Goal: Transaction & Acquisition: Purchase product/service

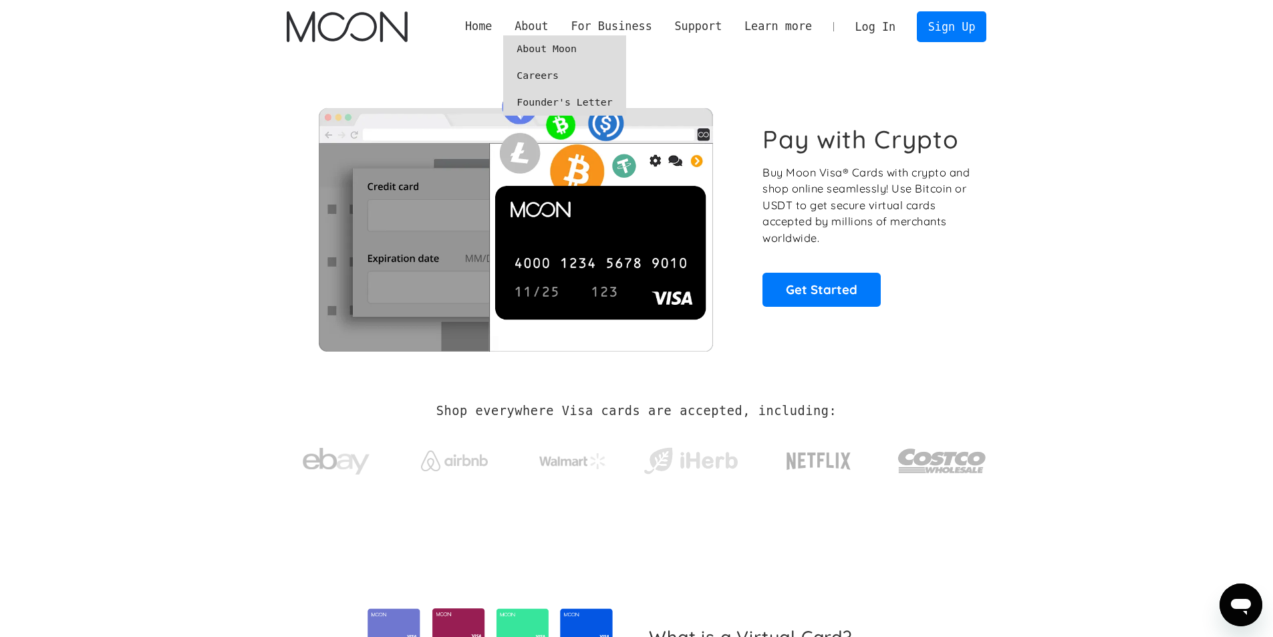
click at [564, 43] on link "About Moon" at bounding box center [564, 48] width 122 height 27
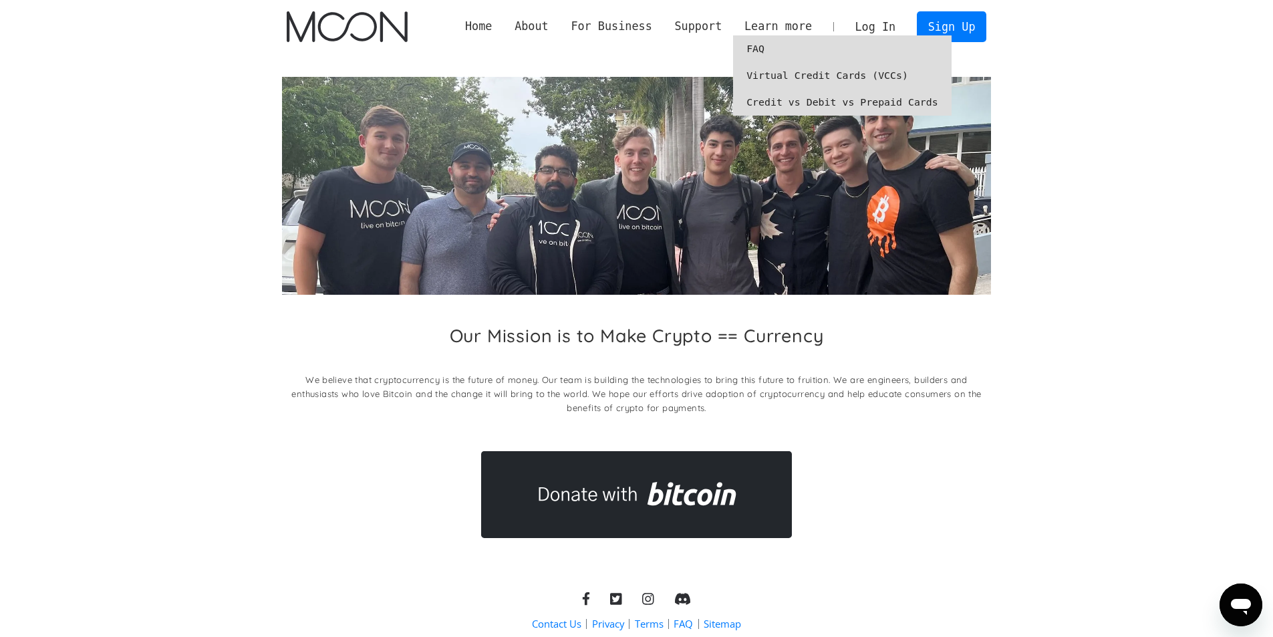
click at [800, 102] on link "Credit vs Debit vs Prepaid Cards" at bounding box center [842, 102] width 218 height 27
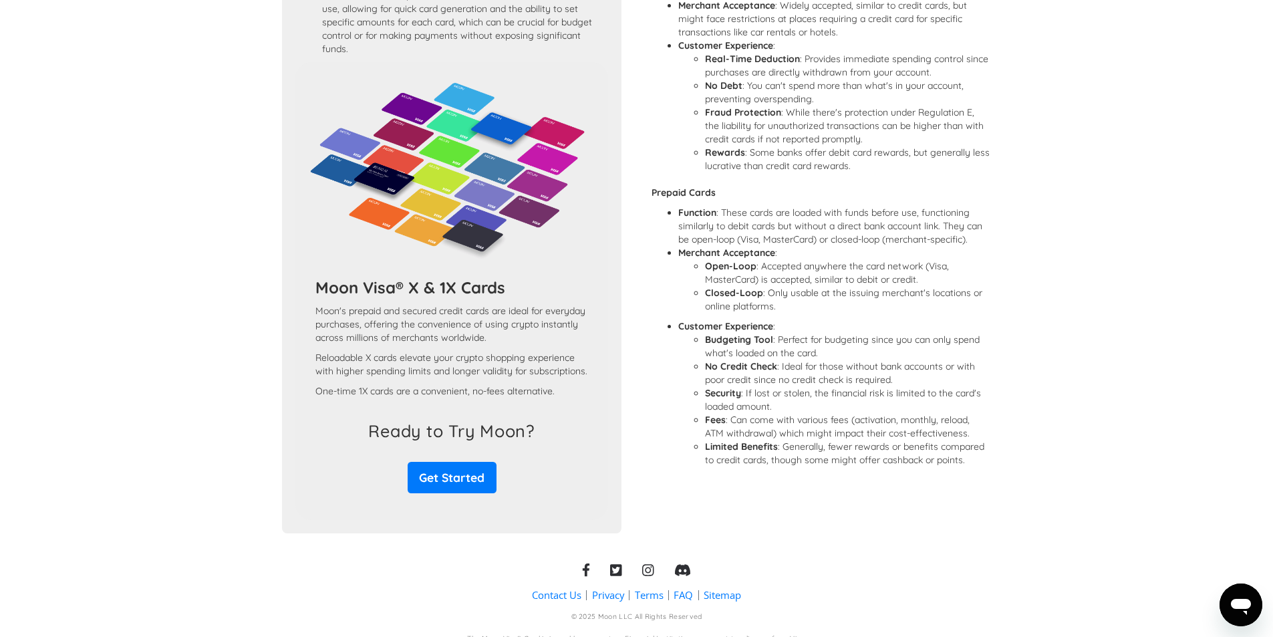
scroll to position [1056, 0]
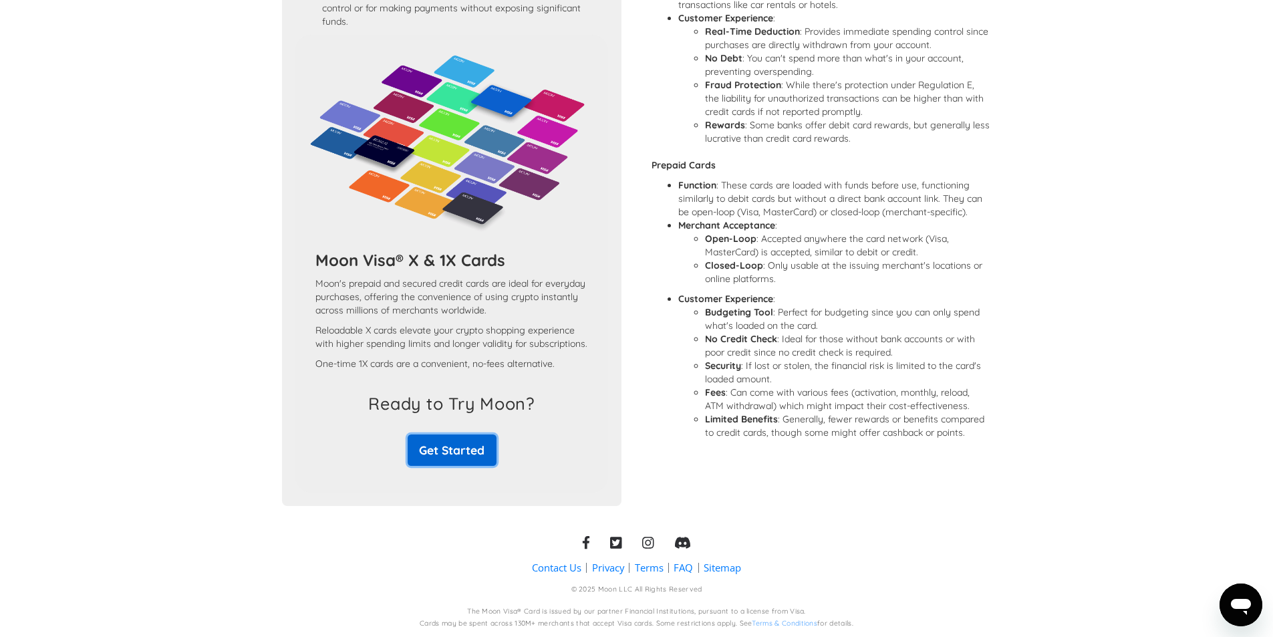
click at [456, 447] on link "Get Started" at bounding box center [452, 449] width 89 height 31
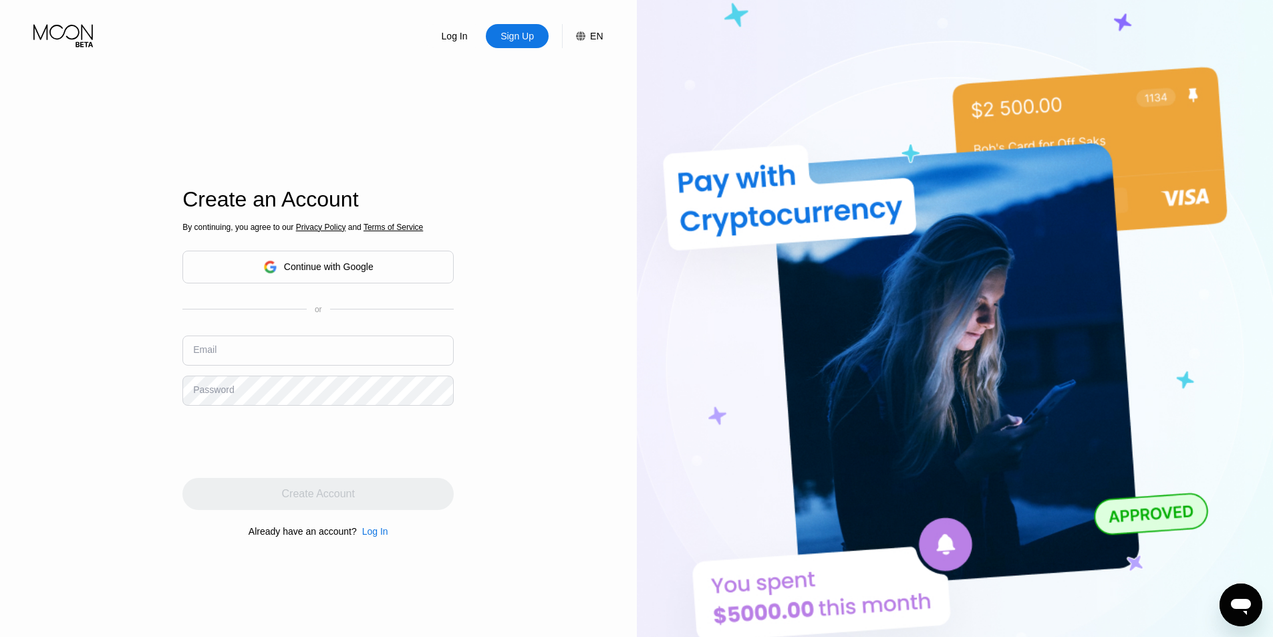
click at [392, 268] on div "Continue with Google" at bounding box center [317, 267] width 271 height 33
click at [384, 263] on div "Continue with Google" at bounding box center [317, 267] width 271 height 33
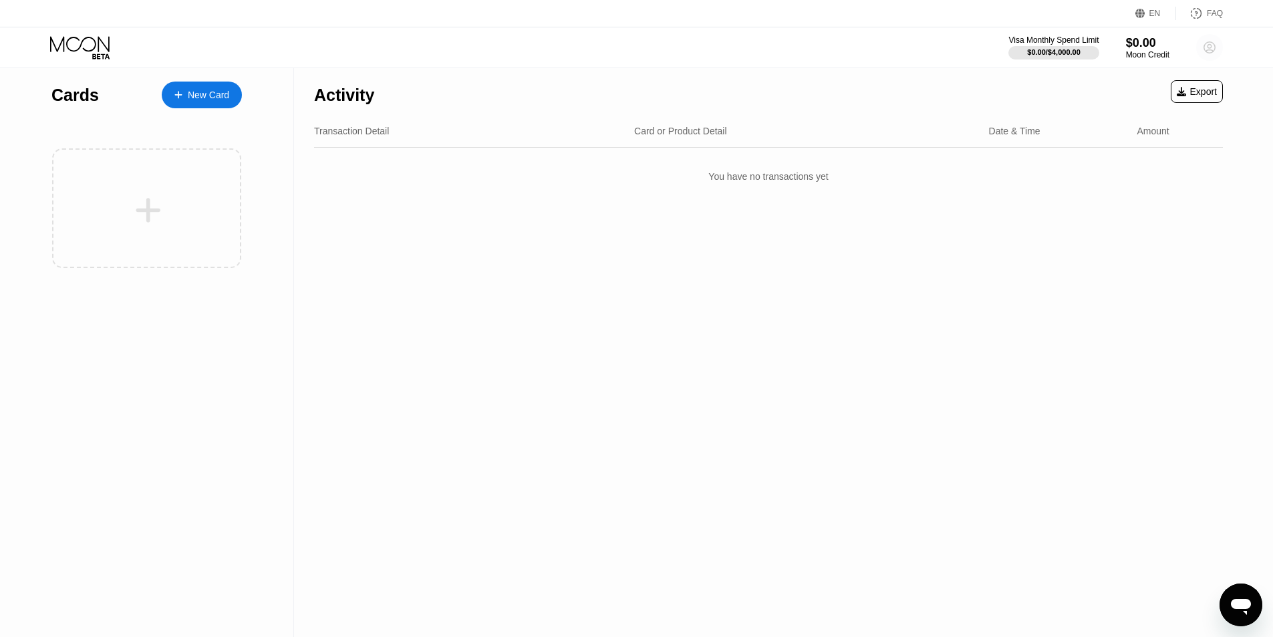
click at [1203, 48] on circle at bounding box center [1209, 47] width 27 height 27
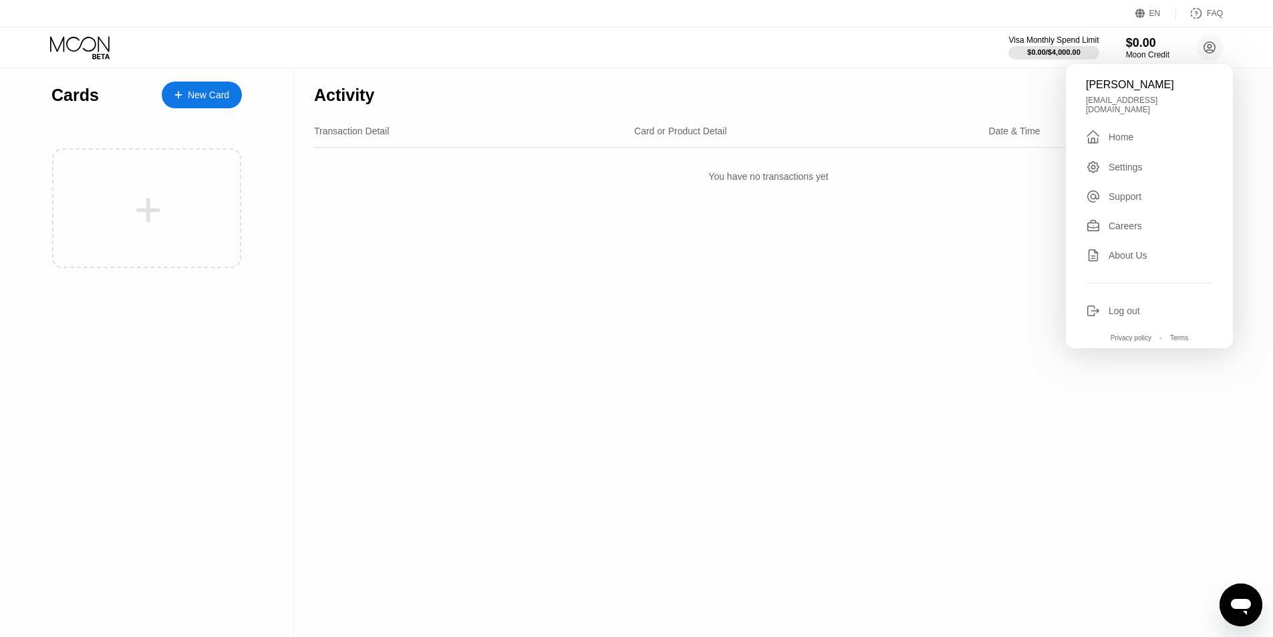
click at [476, 371] on div "Activity Export Transaction Detail Card or Product Detail Date & Time Amount Yo…" at bounding box center [768, 352] width 949 height 569
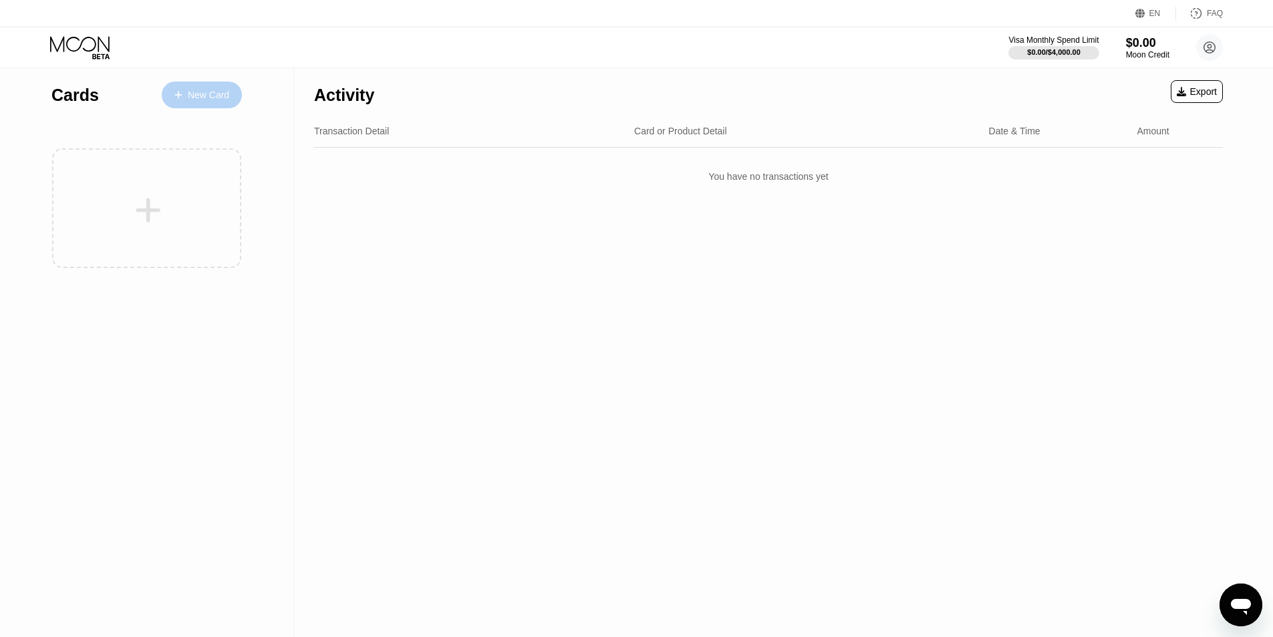
click at [202, 99] on div "New Card" at bounding box center [208, 95] width 41 height 11
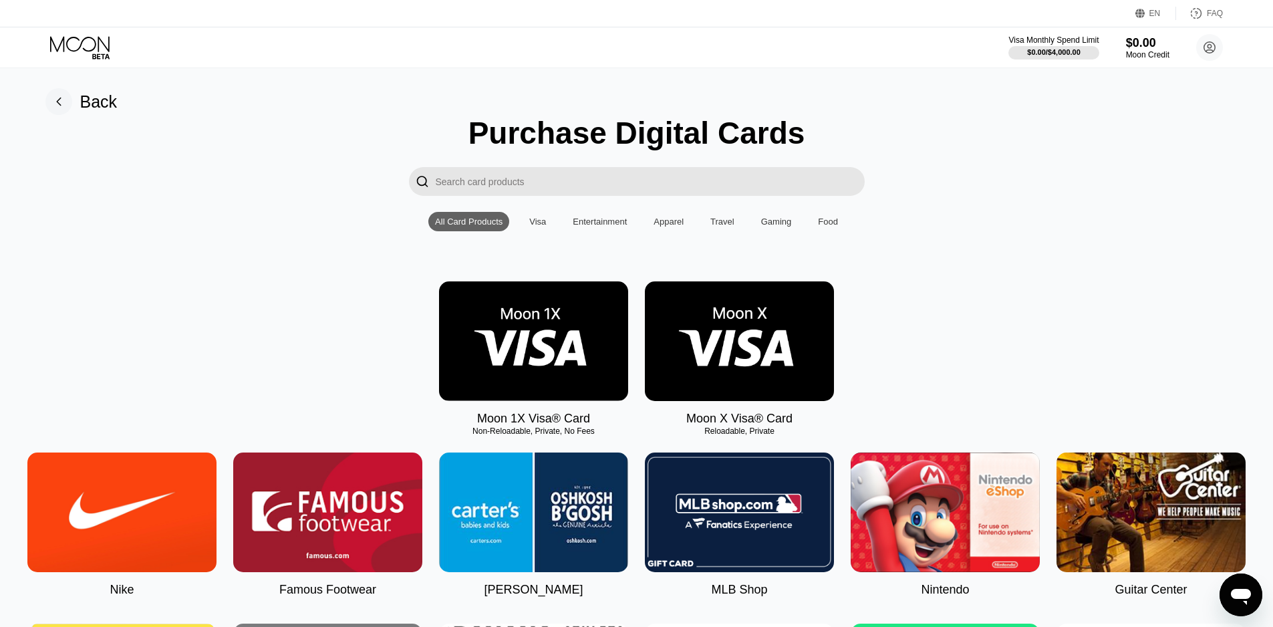
click at [504, 190] on input "Search card products" at bounding box center [650, 181] width 429 height 29
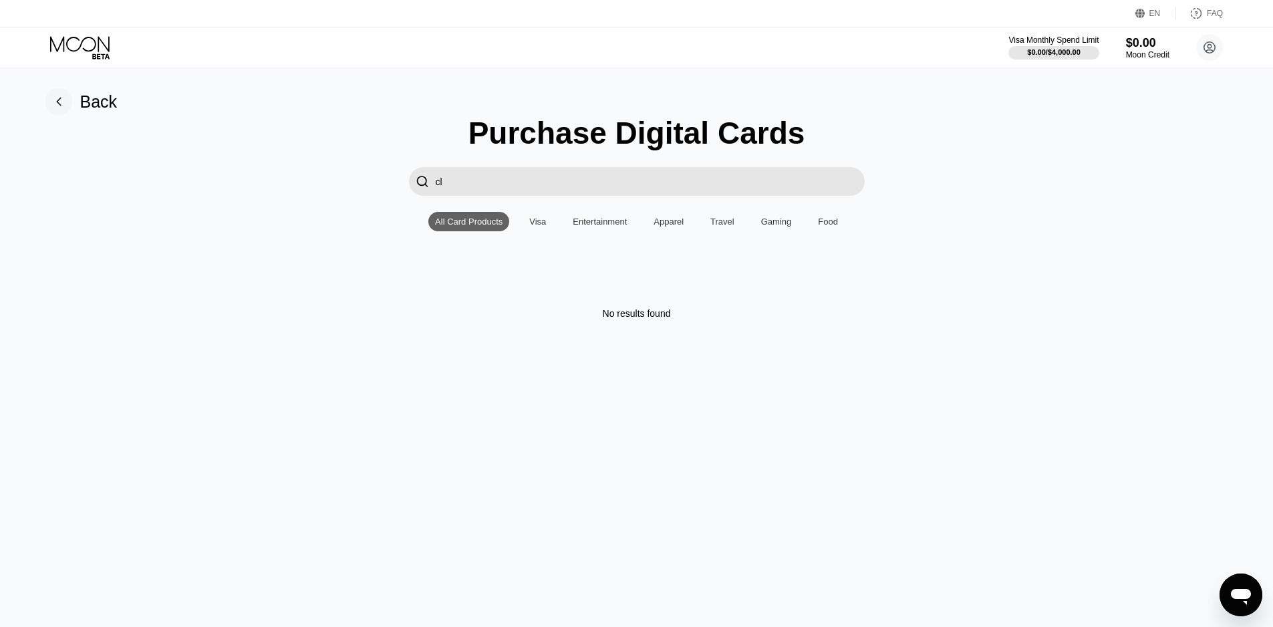
type input "c"
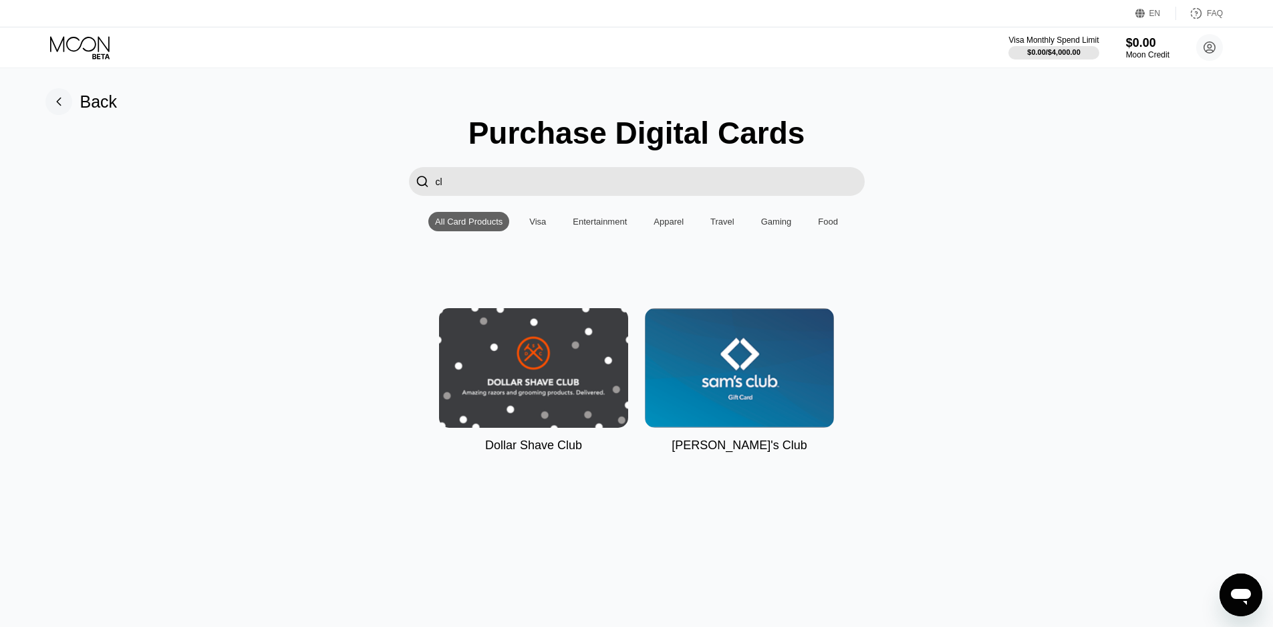
type input "c"
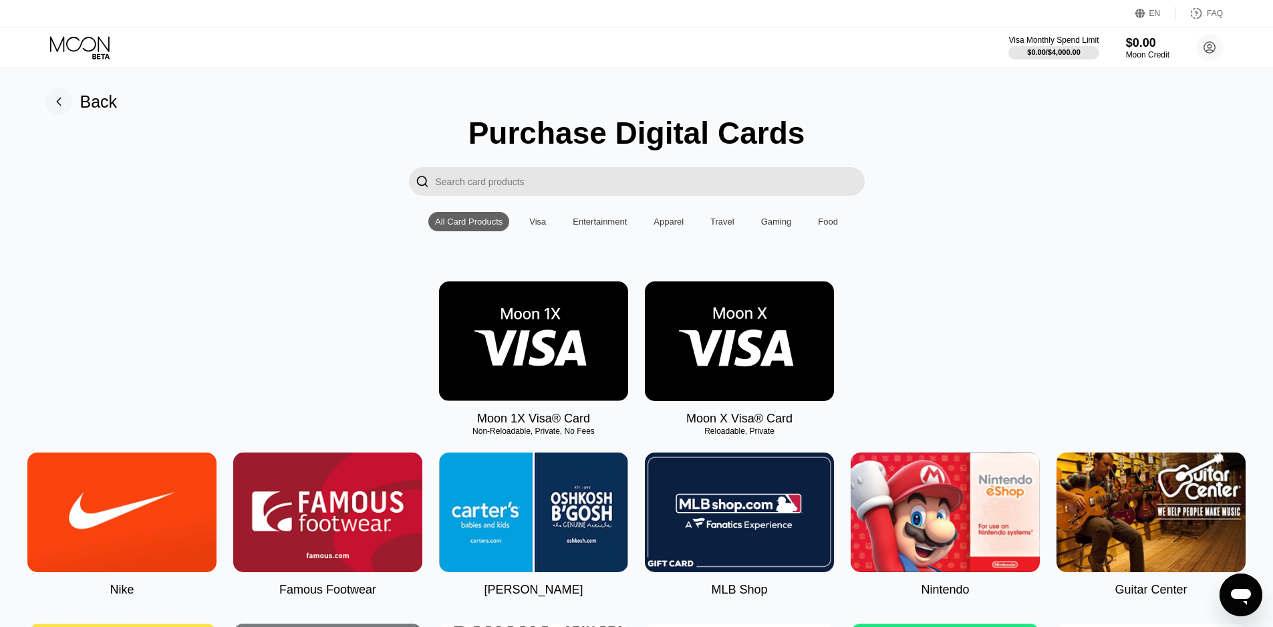
click at [521, 361] on img at bounding box center [533, 341] width 189 height 120
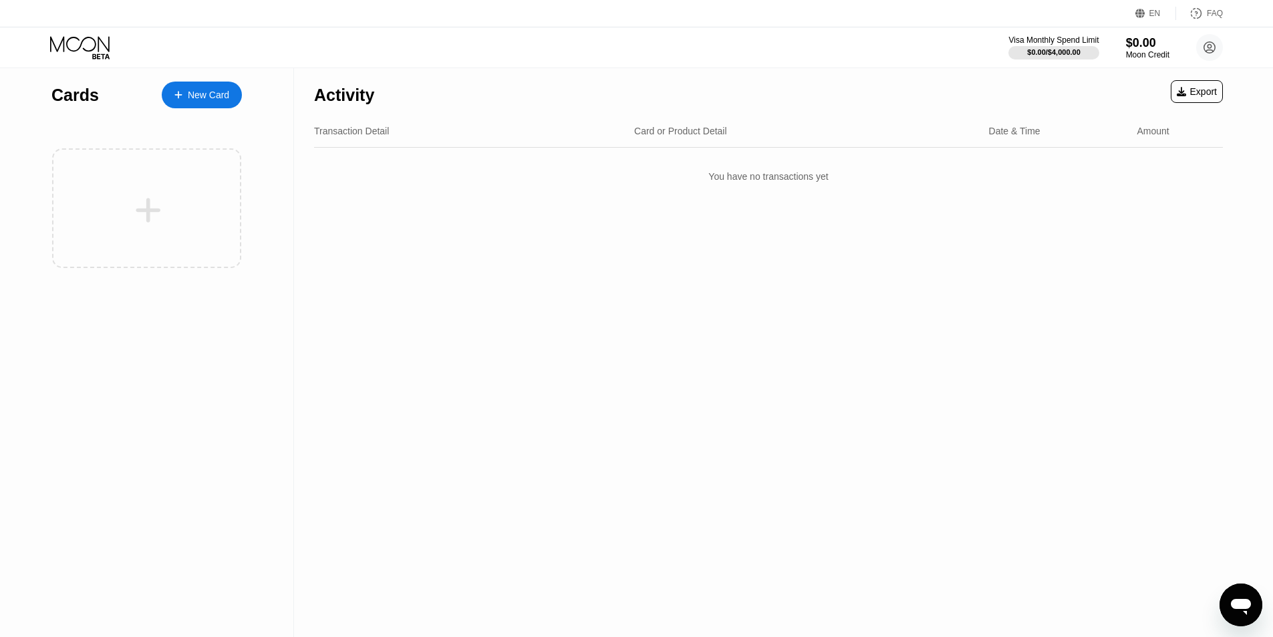
click at [184, 95] on div at bounding box center [184, 95] width 5 height 11
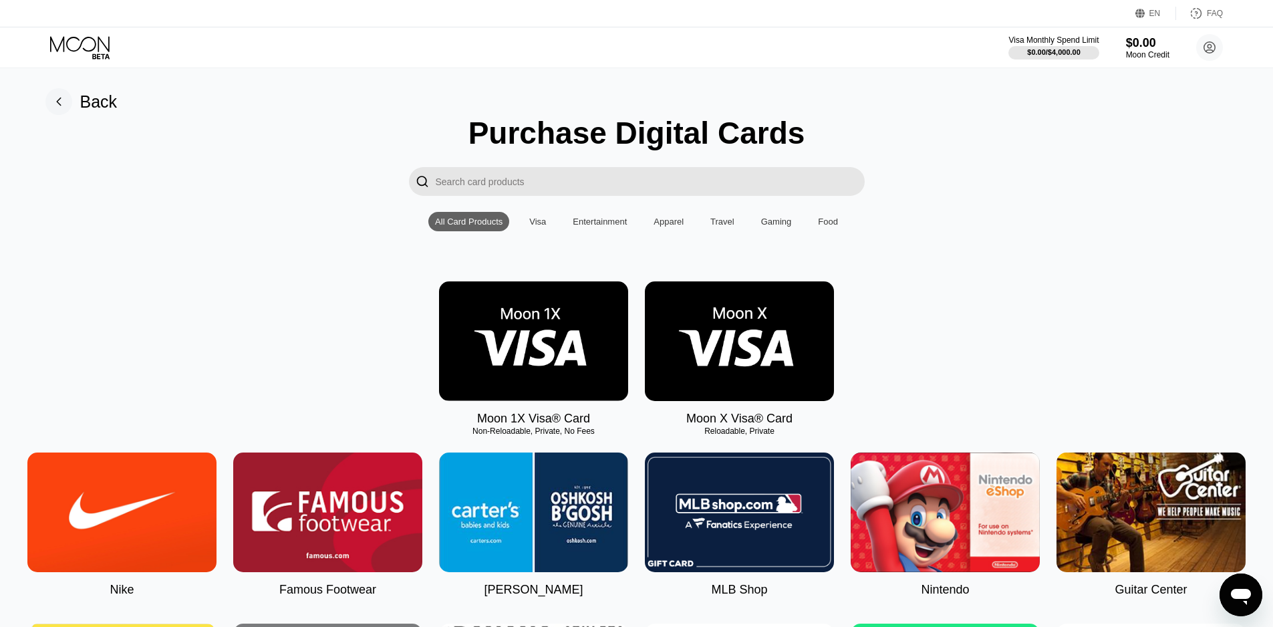
click at [770, 317] on img at bounding box center [739, 341] width 189 height 120
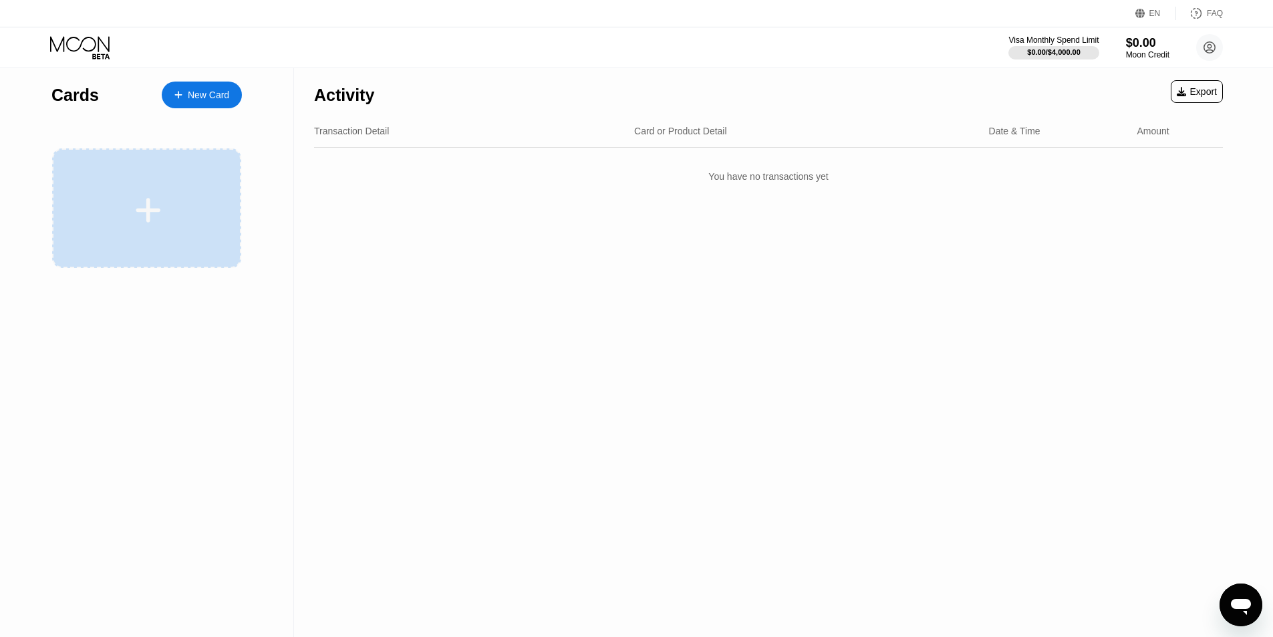
click at [178, 223] on div at bounding box center [148, 210] width 166 height 30
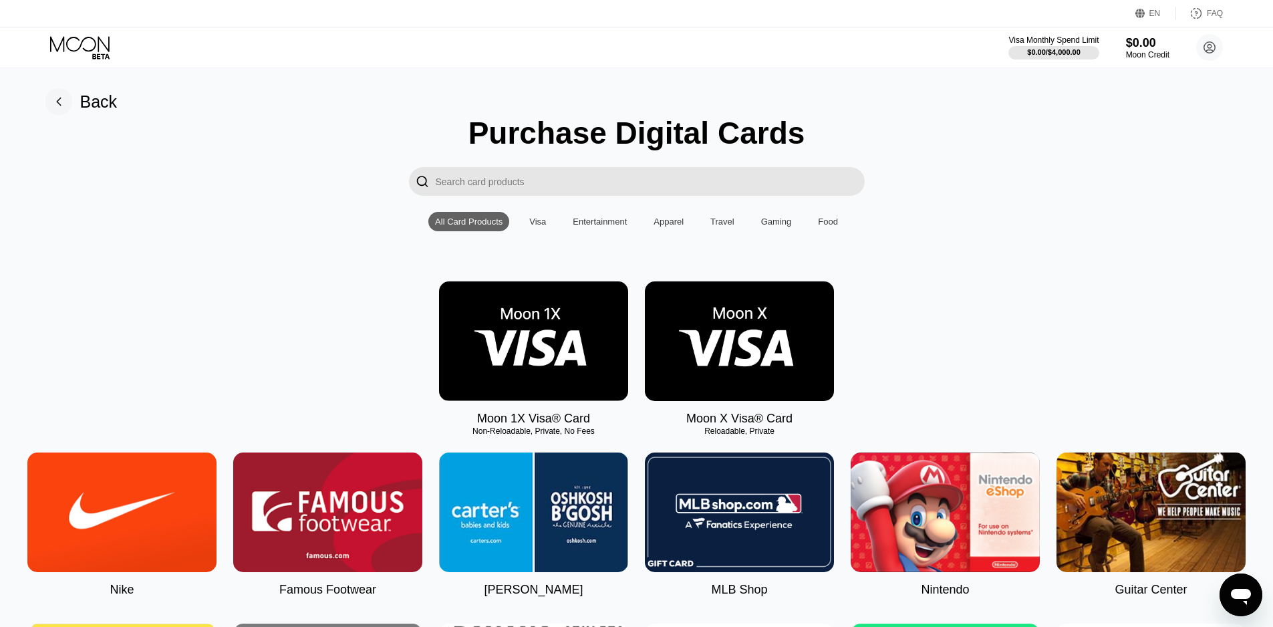
click at [714, 350] on img at bounding box center [739, 341] width 189 height 120
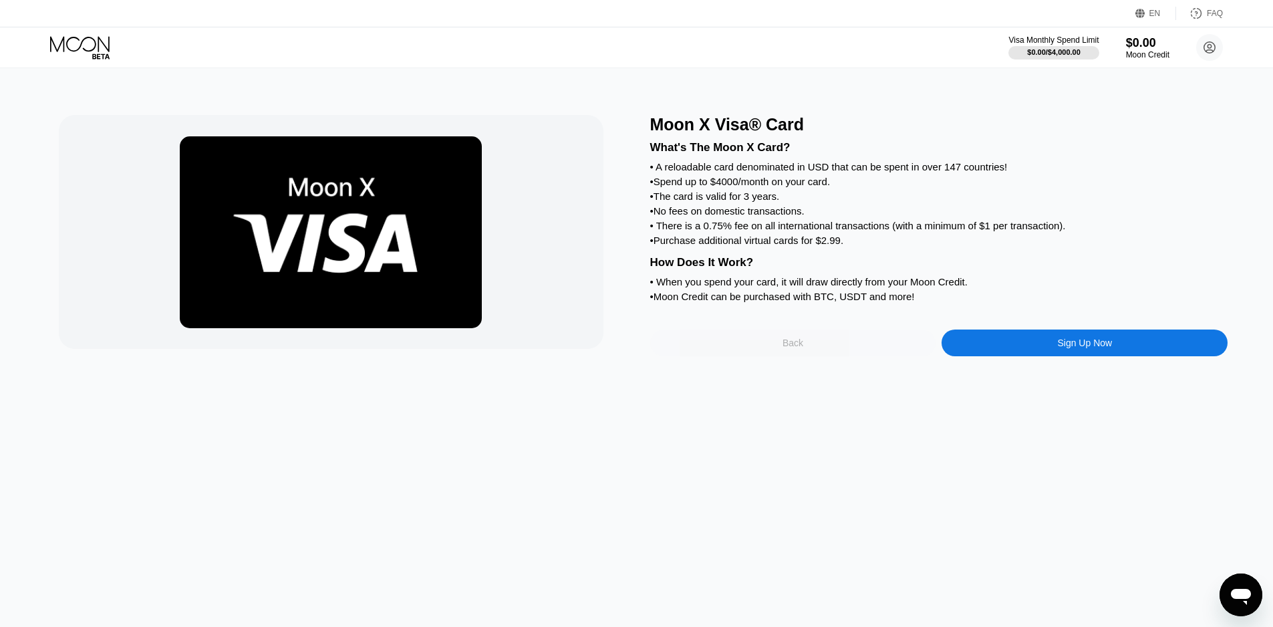
click at [756, 356] on div "Back" at bounding box center [793, 342] width 286 height 27
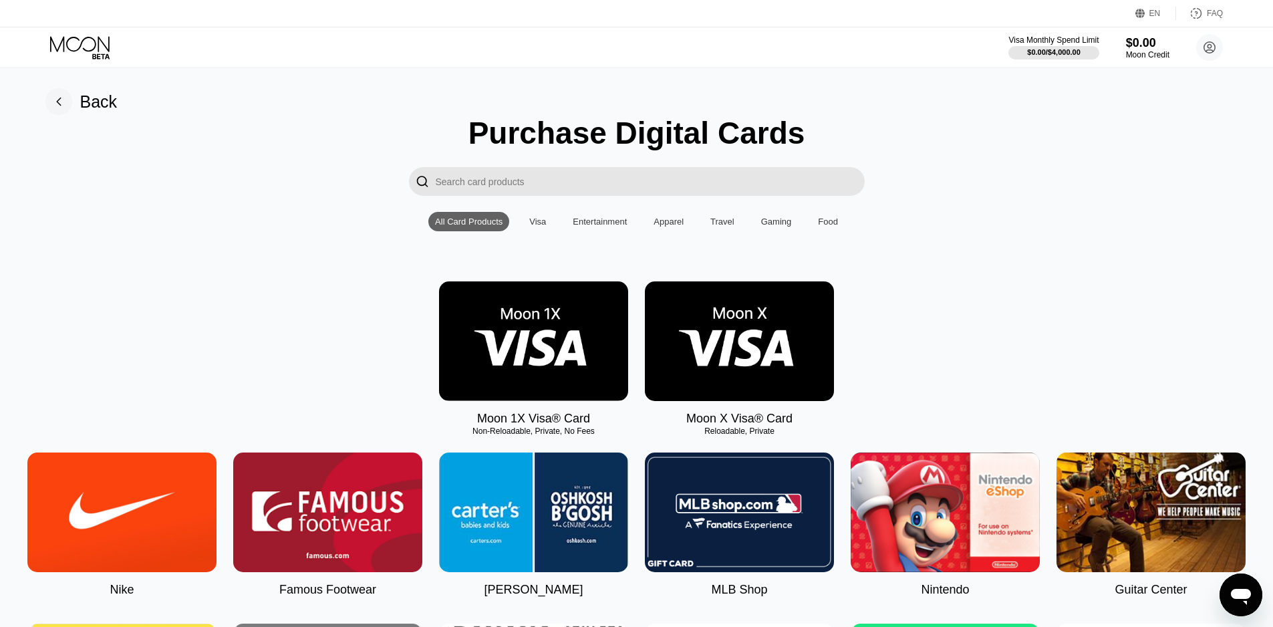
click at [511, 353] on img at bounding box center [533, 341] width 189 height 120
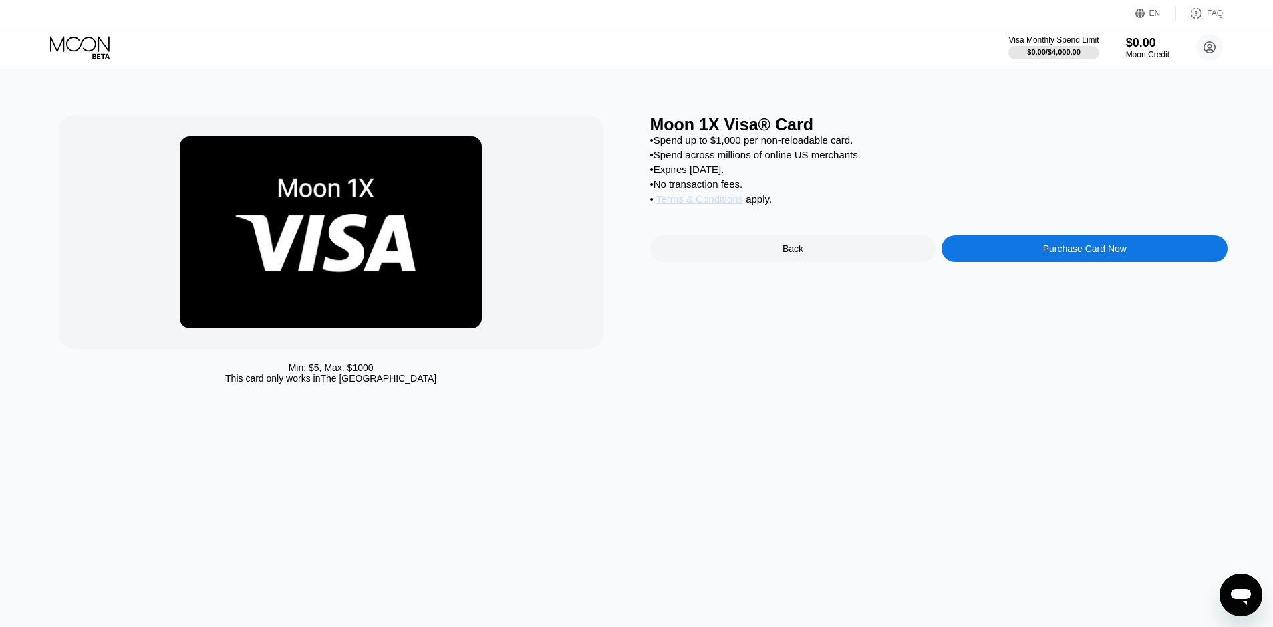
click at [716, 204] on span "Terms & Conditions" at bounding box center [699, 198] width 87 height 11
click at [1079, 262] on div "Purchase Card Now" at bounding box center [1084, 248] width 286 height 27
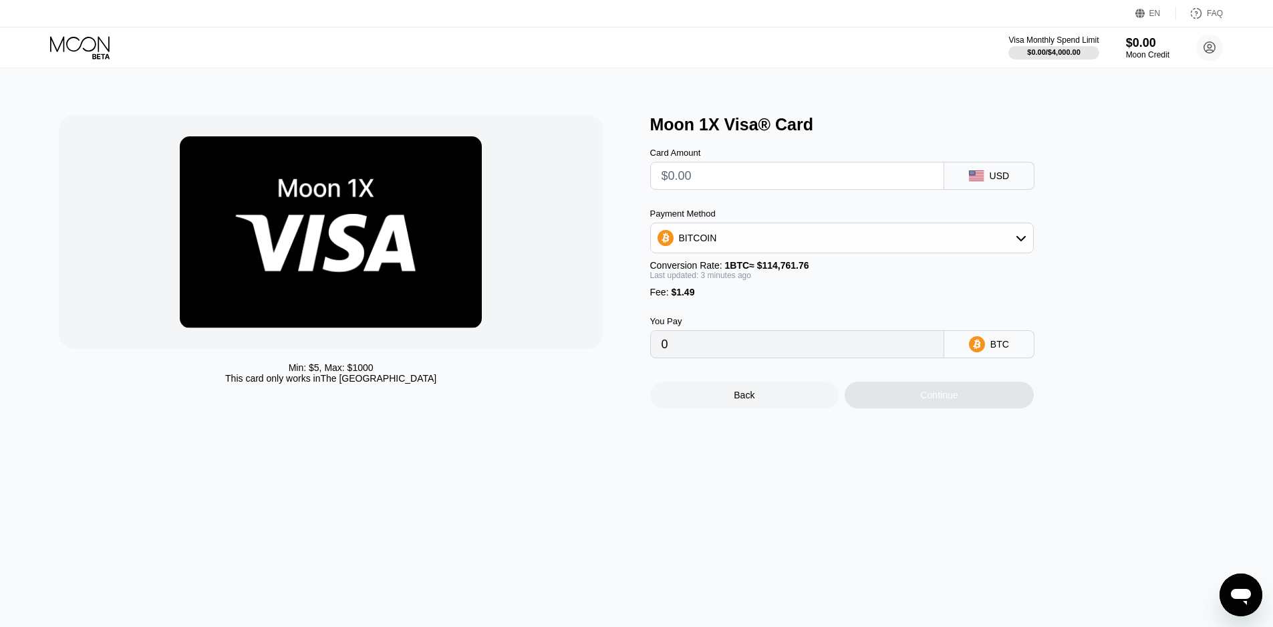
click at [744, 357] on input "0" at bounding box center [796, 344] width 271 height 27
drag, startPoint x: 700, startPoint y: 358, endPoint x: 693, endPoint y: 362, distance: 8.4
click at [700, 357] on input "0" at bounding box center [796, 344] width 271 height 27
drag, startPoint x: 682, startPoint y: 363, endPoint x: 651, endPoint y: 361, distance: 30.1
click at [651, 358] on div "0" at bounding box center [797, 344] width 294 height 28
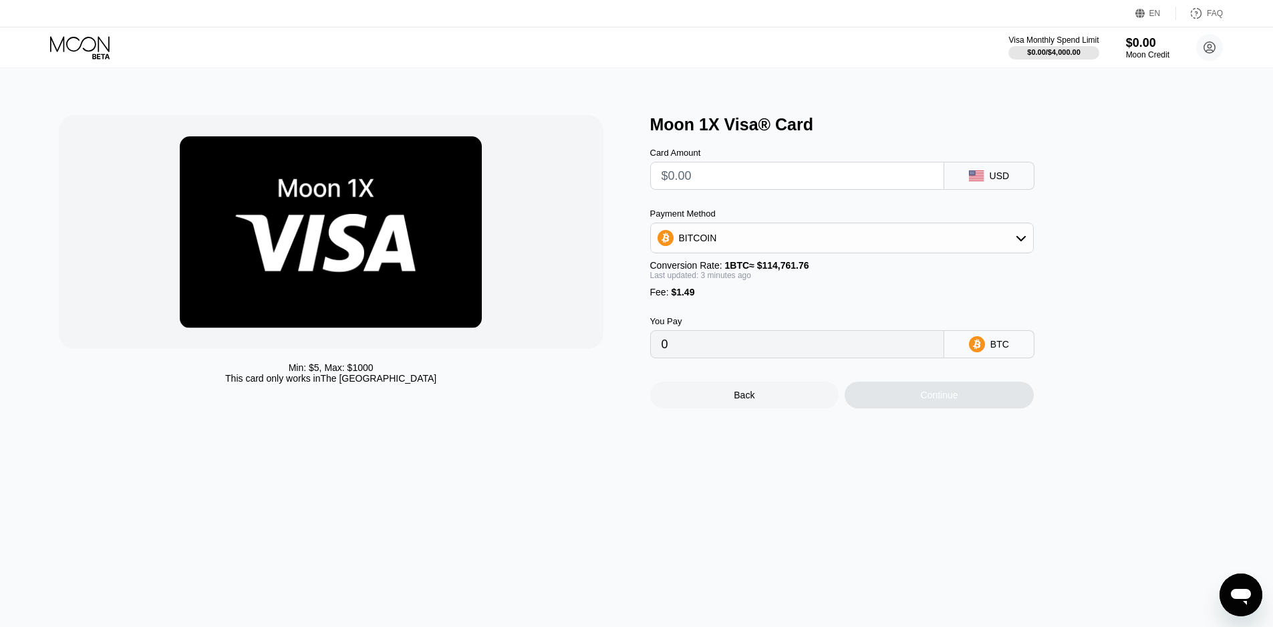
click at [714, 355] on input "0" at bounding box center [796, 344] width 271 height 27
click at [771, 172] on input "text" at bounding box center [796, 175] width 271 height 27
drag, startPoint x: 988, startPoint y: 182, endPoint x: 1014, endPoint y: 186, distance: 25.7
click at [1014, 186] on div "USD" at bounding box center [989, 176] width 90 height 28
click at [1064, 182] on div "Card Amount USD" at bounding box center [864, 161] width 428 height 55
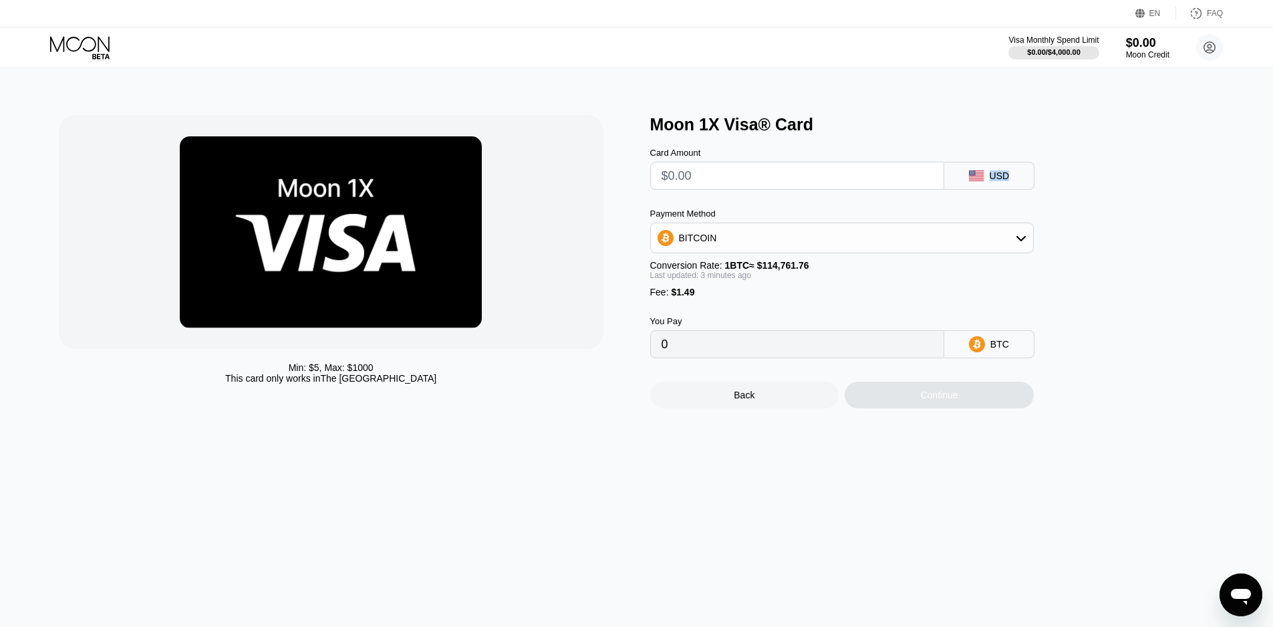
click at [1070, 181] on div "Card Amount USD" at bounding box center [864, 161] width 428 height 55
click at [1005, 171] on div "USD" at bounding box center [989, 176] width 90 height 28
click at [1008, 176] on div "USD" at bounding box center [989, 176] width 90 height 28
click at [1002, 178] on div "USD" at bounding box center [1000, 175] width 20 height 11
click at [1056, 167] on div "Card Amount USD" at bounding box center [864, 161] width 428 height 55
